Goal: Browse casually

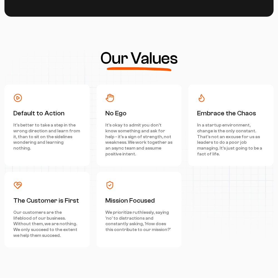
scroll to position [2504, 0]
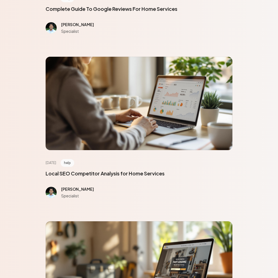
scroll to position [2504, 0]
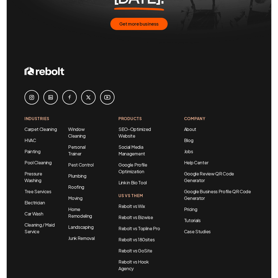
scroll to position [327, 0]
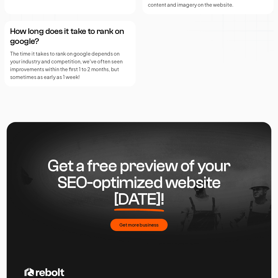
scroll to position [1355, 0]
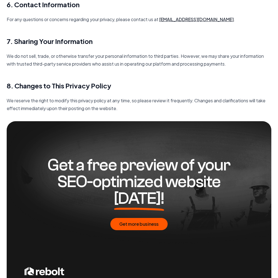
scroll to position [805, 0]
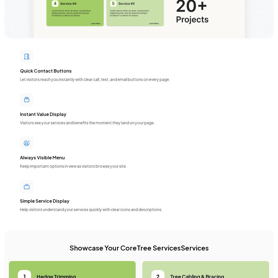
scroll to position [2504, 0]
